Goal: Information Seeking & Learning: Learn about a topic

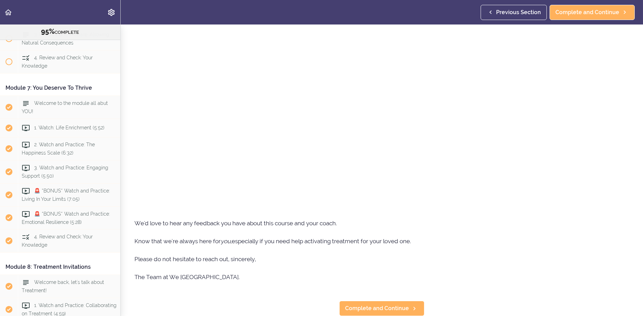
scroll to position [1072, 0]
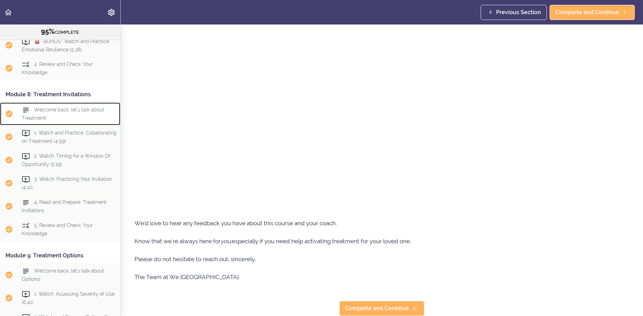
click at [53, 121] on span "Welcome back, let's talk about Treatment!" at bounding box center [63, 113] width 82 height 13
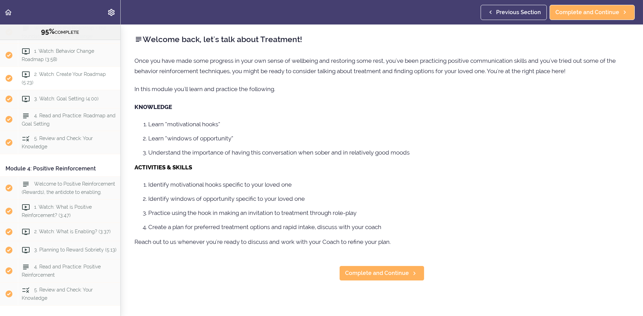
scroll to position [335, 0]
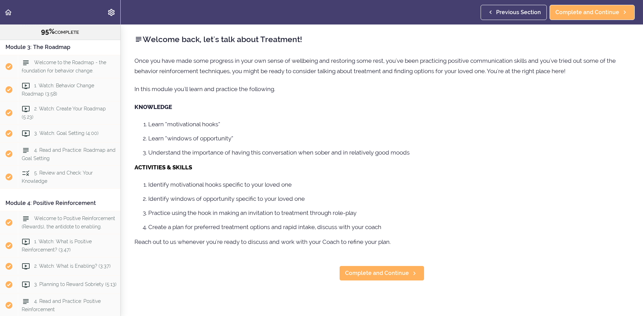
click at [494, 152] on li "Understand the importance of having this conversation when sober and in relativ…" at bounding box center [388, 152] width 481 height 9
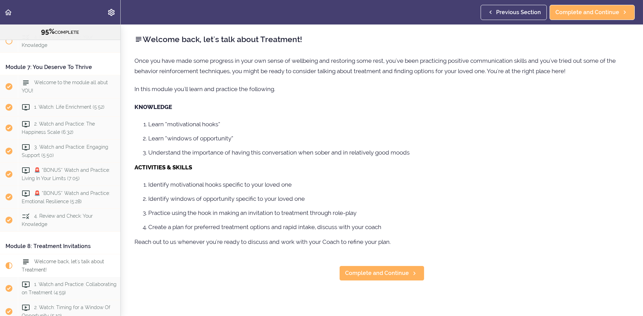
scroll to position [1058, 0]
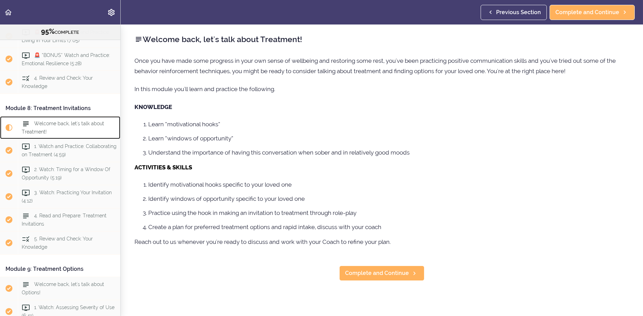
click at [72, 134] on span "Welcome back, let's talk about Treatment!" at bounding box center [63, 127] width 82 height 13
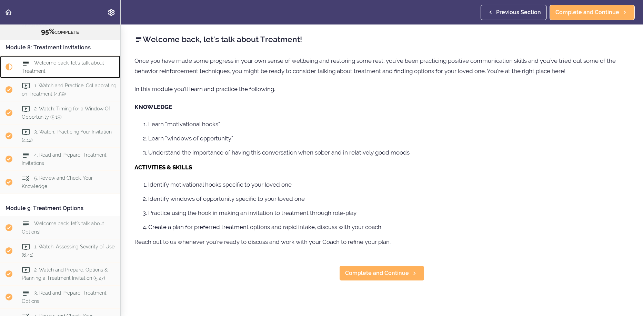
scroll to position [1162, 0]
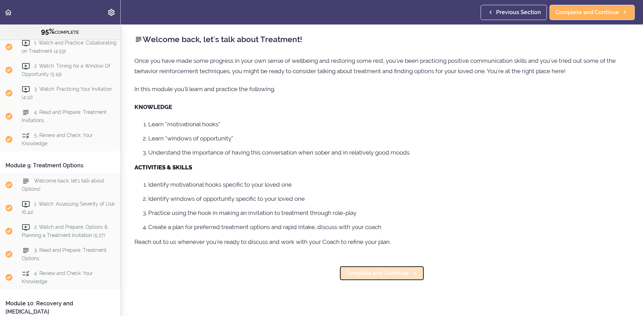
click at [384, 270] on span "Complete and Continue" at bounding box center [377, 273] width 64 height 8
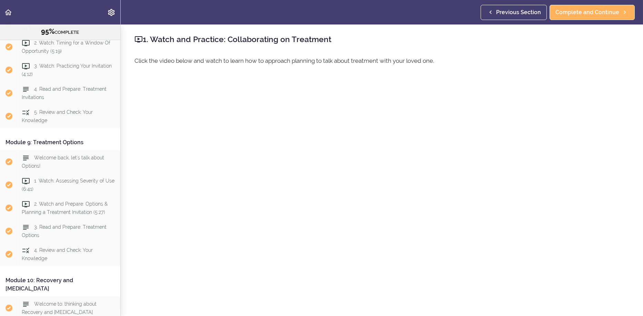
scroll to position [75, 0]
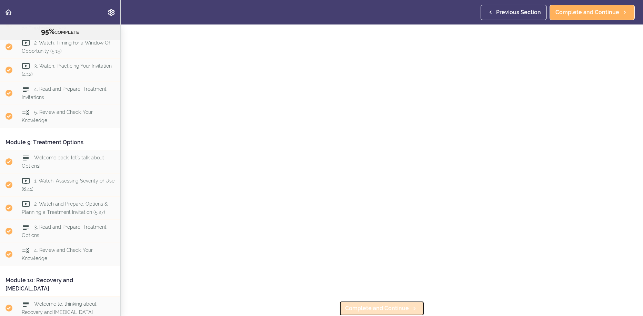
click at [370, 304] on span "Complete and Continue" at bounding box center [377, 308] width 64 height 8
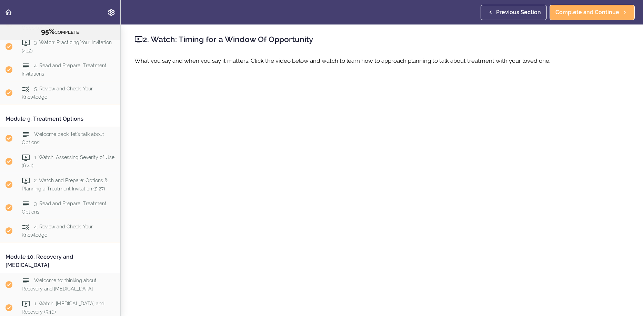
scroll to position [75, 0]
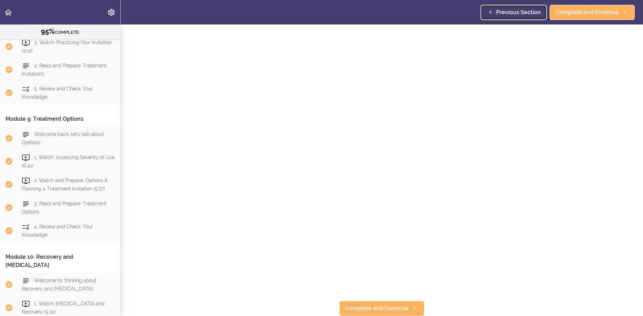
click at [532, 12] on span "Previous Section" at bounding box center [518, 12] width 45 height 8
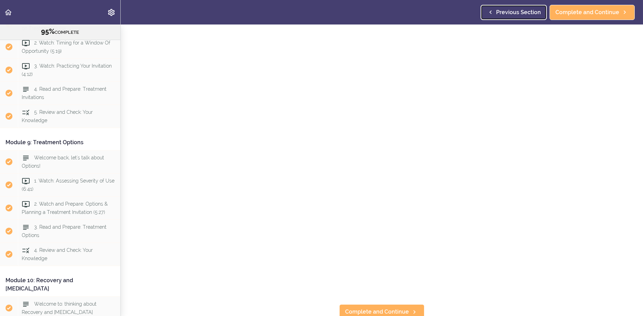
scroll to position [75, 0]
click at [394, 304] on span "Complete and Continue" at bounding box center [377, 308] width 64 height 8
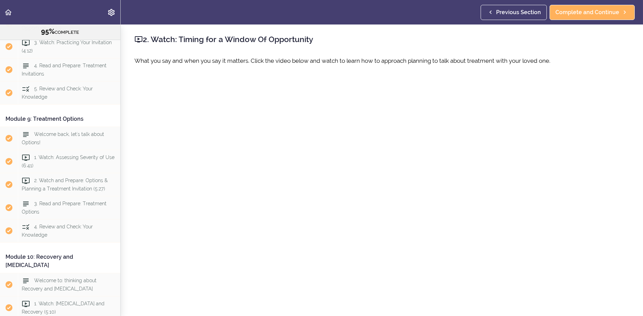
scroll to position [75, 0]
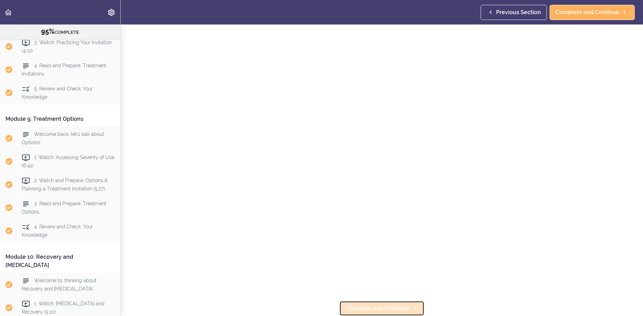
click at [374, 304] on span "Complete and Continue" at bounding box center [377, 308] width 64 height 8
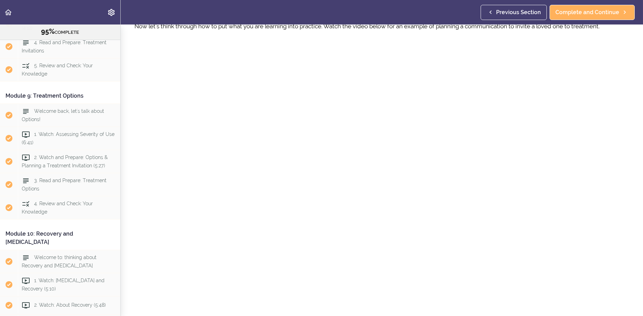
scroll to position [103, 0]
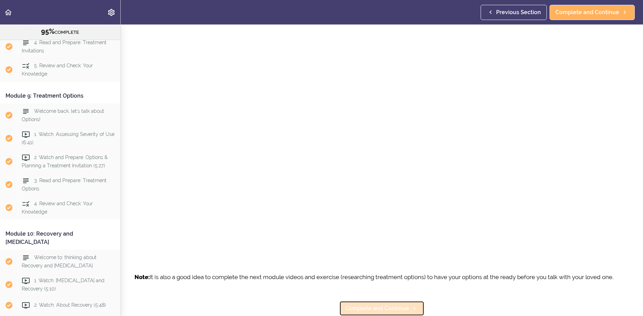
click at [394, 304] on span "Complete and Continue" at bounding box center [377, 308] width 64 height 8
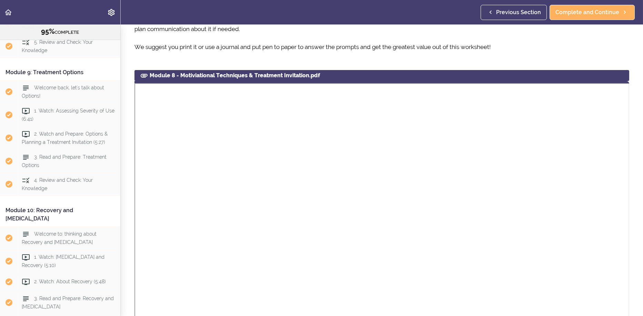
scroll to position [414, 0]
